Goal: Transaction & Acquisition: Purchase product/service

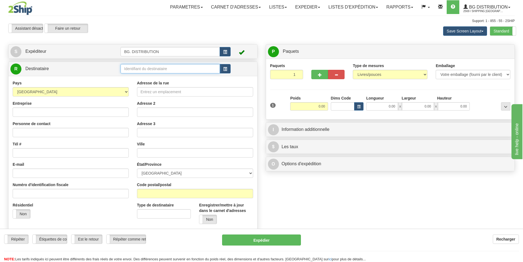
click at [168, 68] on input "text" at bounding box center [170, 68] width 99 height 9
type input "60751"
click button "Supprimer" at bounding box center [0, 0] width 0 height 0
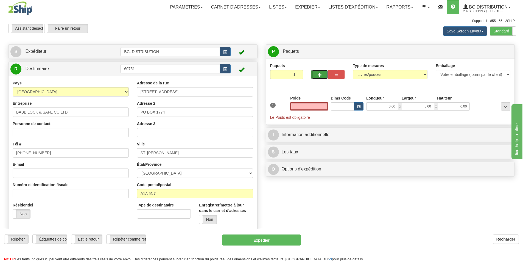
type input "0.00"
click at [319, 75] on span "button" at bounding box center [320, 75] width 4 height 4
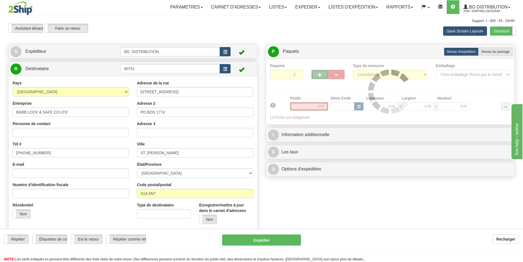
click at [319, 74] on span "button" at bounding box center [320, 75] width 4 height 4
type input "3"
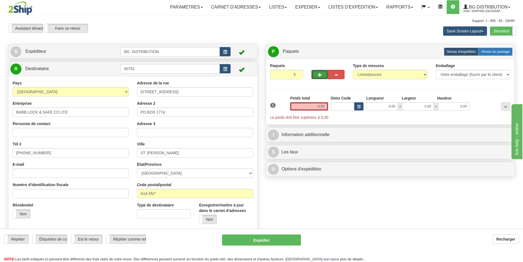
click at [501, 49] on label "Niveau du package Pack.." at bounding box center [495, 52] width 34 height 8
radio input "true"
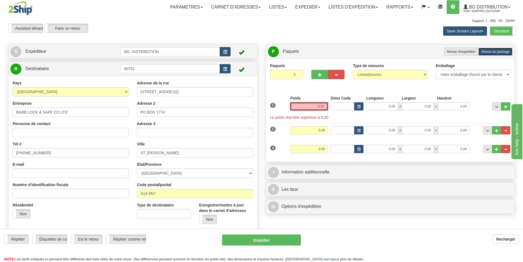
click at [316, 106] on input "0.00" at bounding box center [309, 106] width 38 height 8
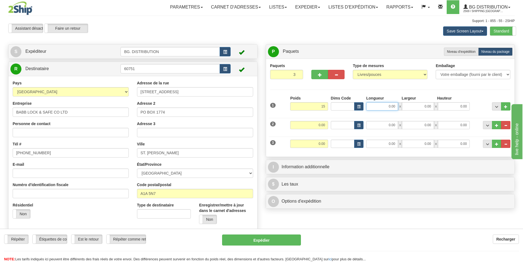
type input "15.00"
click at [387, 107] on input "0.00" at bounding box center [382, 106] width 32 height 8
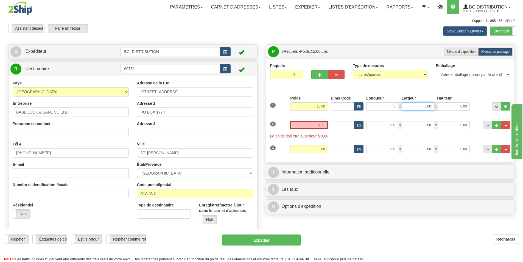
type input "5.00"
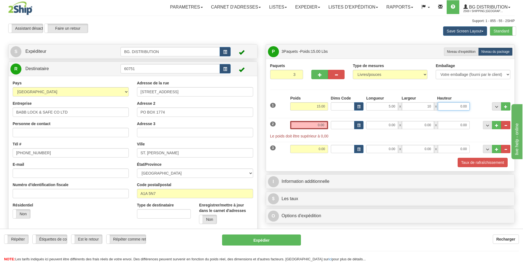
type input "10.00"
type input "40.00"
click at [505, 104] on button "..." at bounding box center [505, 106] width 9 height 8
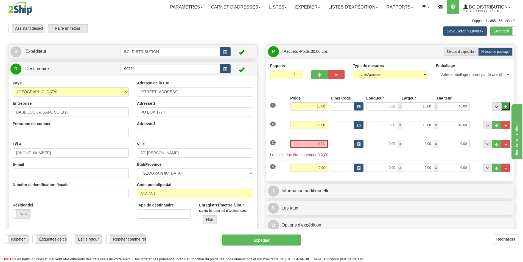
click at [504, 105] on span "..." at bounding box center [505, 106] width 3 height 3
type input "5"
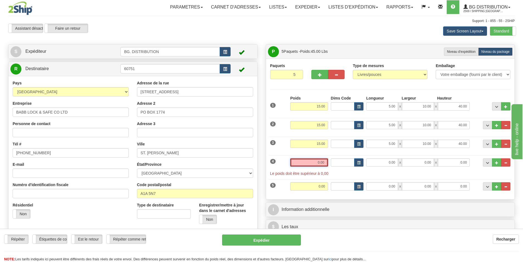
click at [319, 161] on input "0.00" at bounding box center [309, 162] width 38 height 8
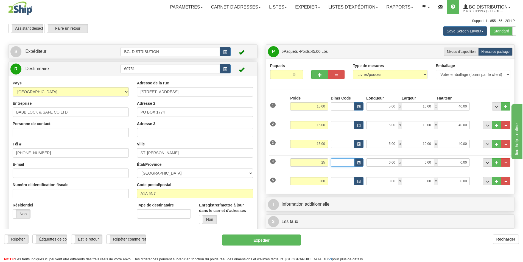
type input "25.00"
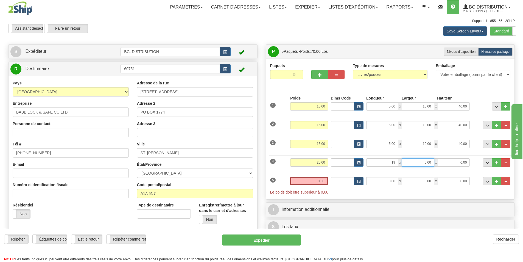
type input "19.00"
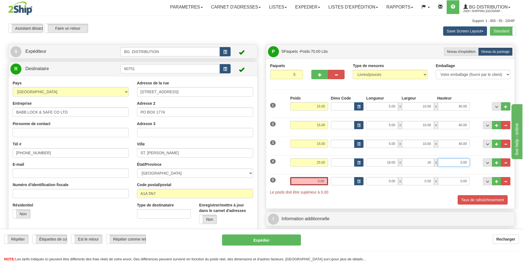
type input "16.00"
type input "7"
type input "17.00"
click at [495, 182] on span "..." at bounding box center [496, 181] width 3 height 3
type input "6"
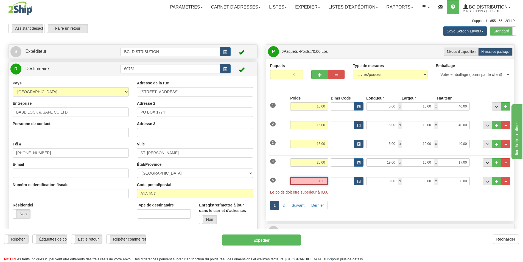
click at [317, 182] on input "0.00" at bounding box center [309, 181] width 38 height 8
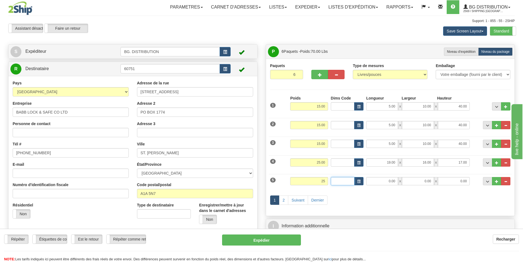
type input "25.00"
type input "15.00"
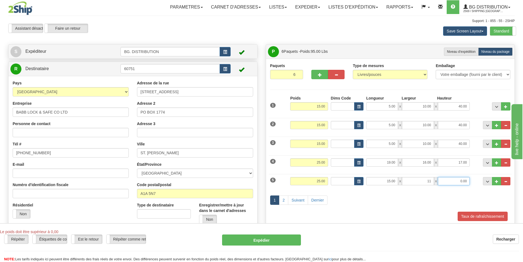
type input "11.00"
type input "13.00"
click at [284, 202] on link "2" at bounding box center [283, 199] width 9 height 9
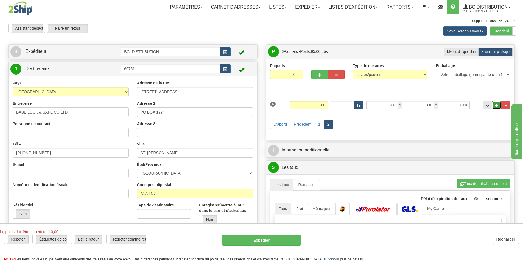
click at [495, 104] on button "..." at bounding box center [496, 105] width 9 height 8
type input "7"
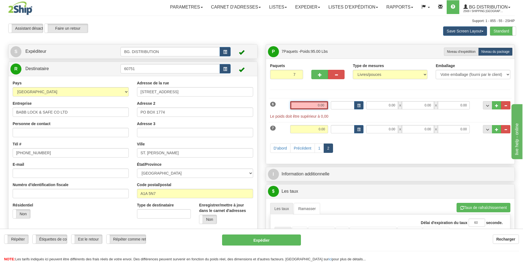
click at [320, 102] on input "0.00" at bounding box center [309, 105] width 38 height 8
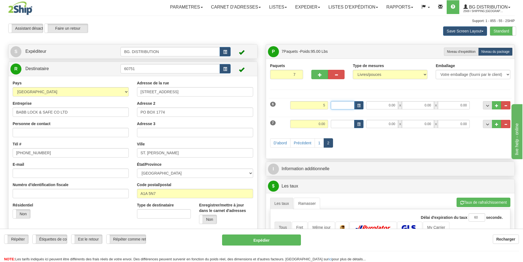
type input "5.00"
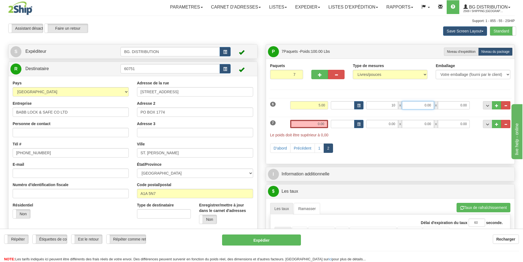
type input "10.00"
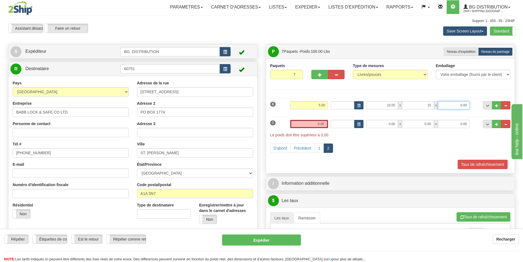
type input "15.00"
type input "8.00"
click at [315, 124] on input "0.00" at bounding box center [309, 124] width 38 height 8
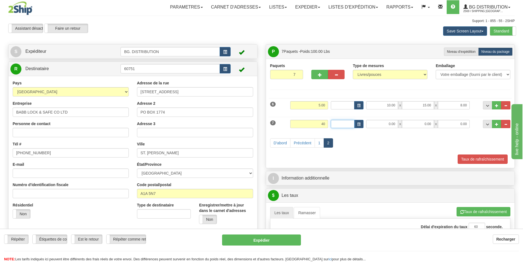
type input "40.00"
type input "6.00"
type input "7.00"
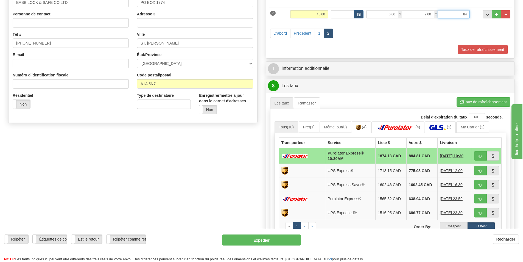
scroll to position [110, 0]
type input "84.00"
click at [472, 46] on button "Taux de rafraîchissement" at bounding box center [483, 48] width 50 height 9
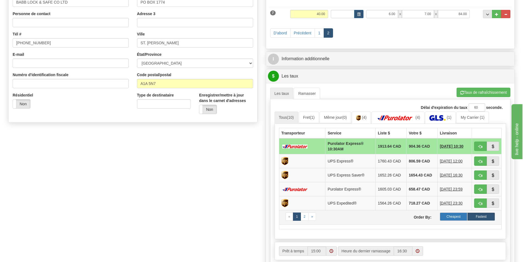
click at [450, 217] on label "Cheapest" at bounding box center [454, 216] width 28 height 8
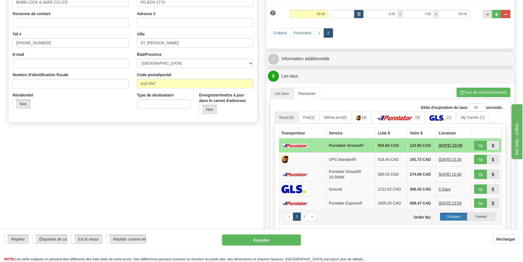
click at [449, 216] on label "Cheapest" at bounding box center [454, 216] width 28 height 8
click at [478, 145] on button "button" at bounding box center [480, 145] width 13 height 9
type input "260"
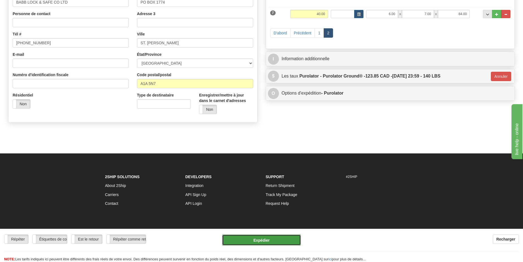
click at [268, 240] on button "Expédier" at bounding box center [261, 239] width 79 height 11
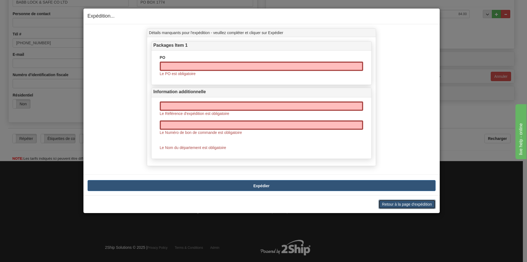
click at [394, 203] on button "Retour à la page d'expédition" at bounding box center [407, 203] width 57 height 9
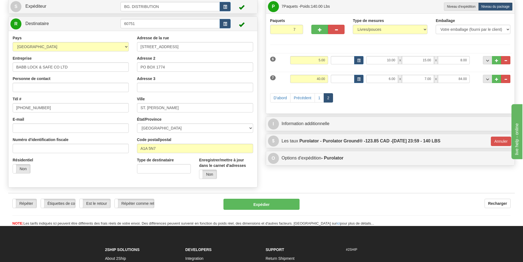
scroll to position [27, 0]
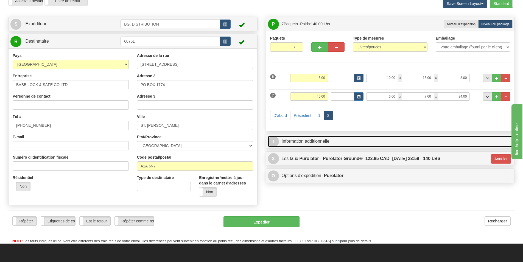
click at [313, 142] on link "I Information additionnelle" at bounding box center [390, 141] width 245 height 11
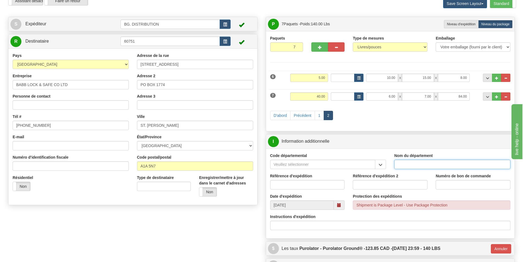
click at [410, 164] on input "Nom du département" at bounding box center [452, 164] width 116 height 9
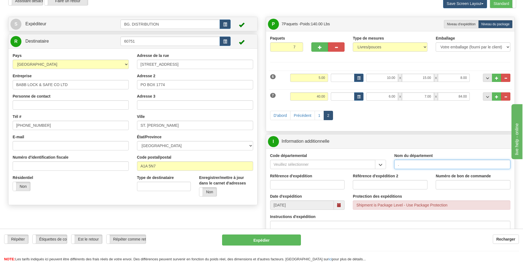
type input "."
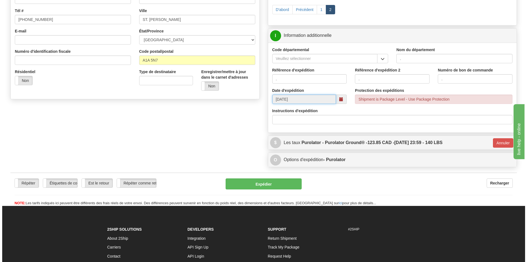
scroll to position [165, 0]
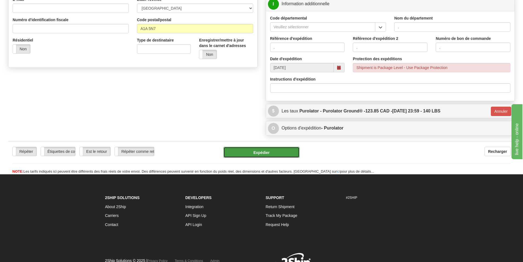
click at [278, 151] on button "Expédier" at bounding box center [262, 152] width 76 height 11
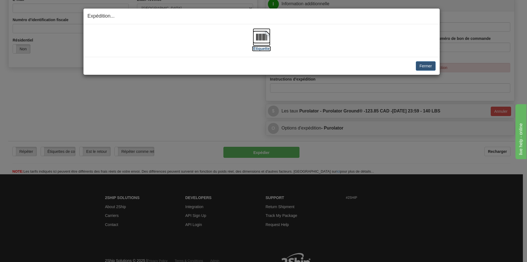
click at [261, 39] on img at bounding box center [262, 37] width 18 height 18
